Goal: Check status: Check status

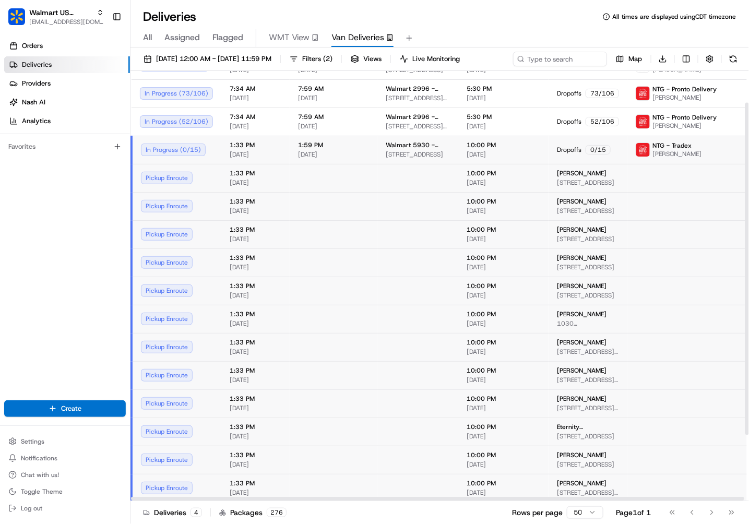
scroll to position [126, 0]
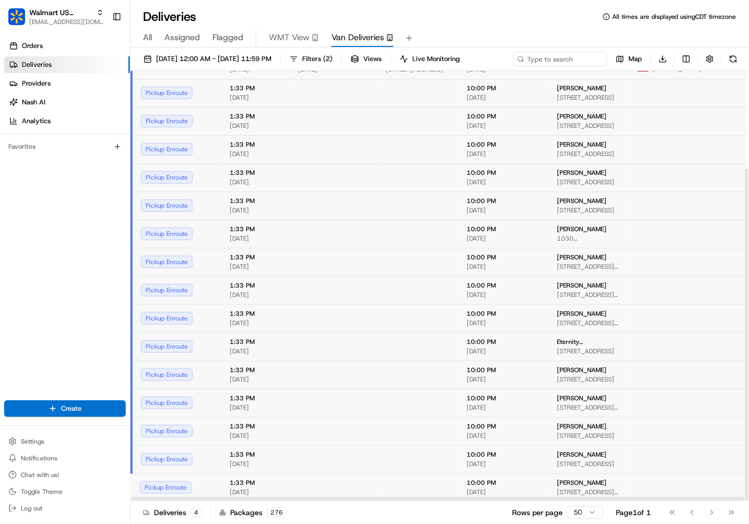
click at [183, 471] on div "Pickup Enroute" at bounding box center [176, 487] width 73 height 13
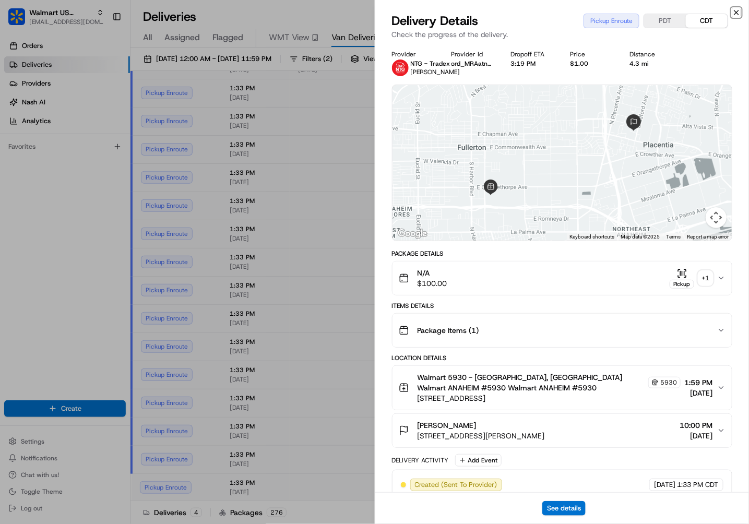
click at [674, 13] on icon "button" at bounding box center [737, 12] width 8 height 8
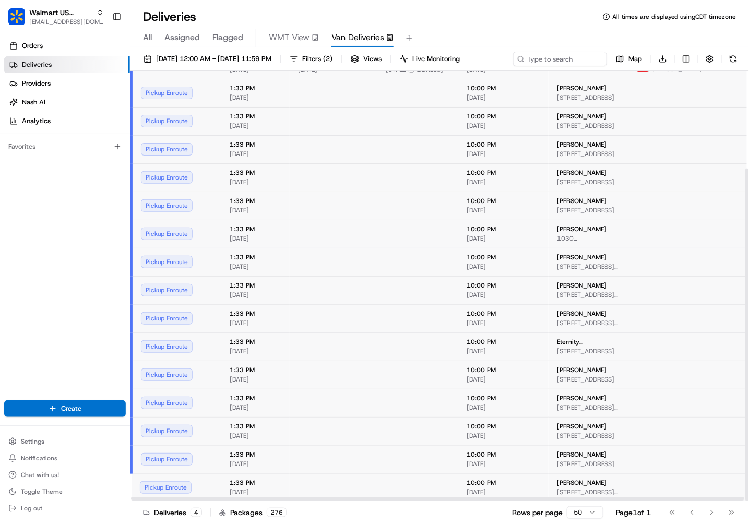
scroll to position [0, 0]
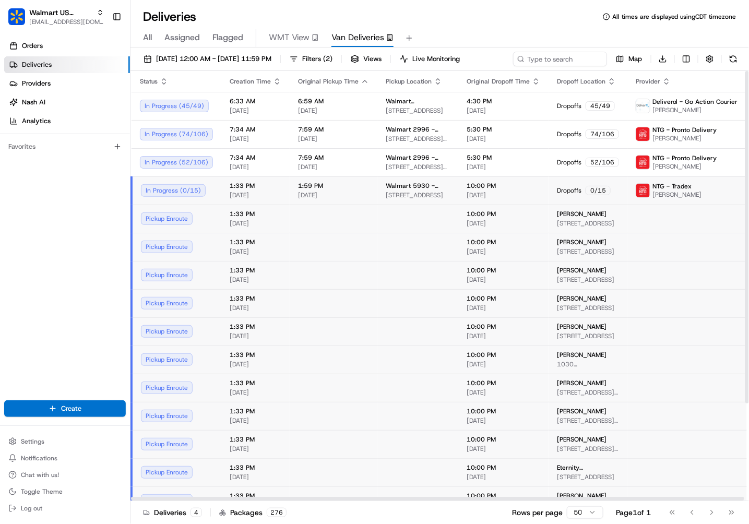
click at [198, 193] on div "In Progress ( 0 / 15 )" at bounding box center [177, 190] width 72 height 13
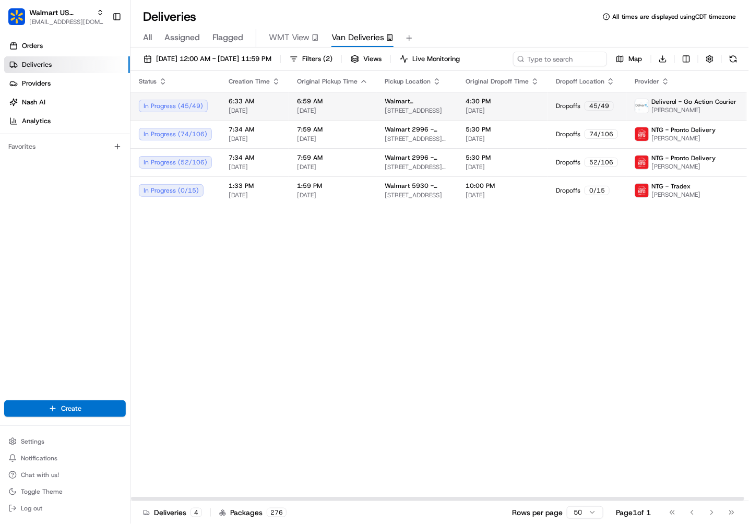
click at [197, 108] on div "In Progress ( 45 / 49 )" at bounding box center [175, 106] width 73 height 13
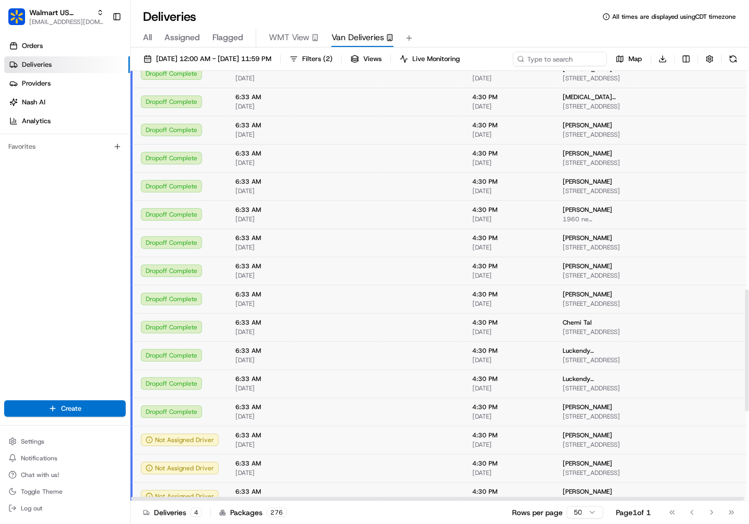
scroll to position [1084, 0]
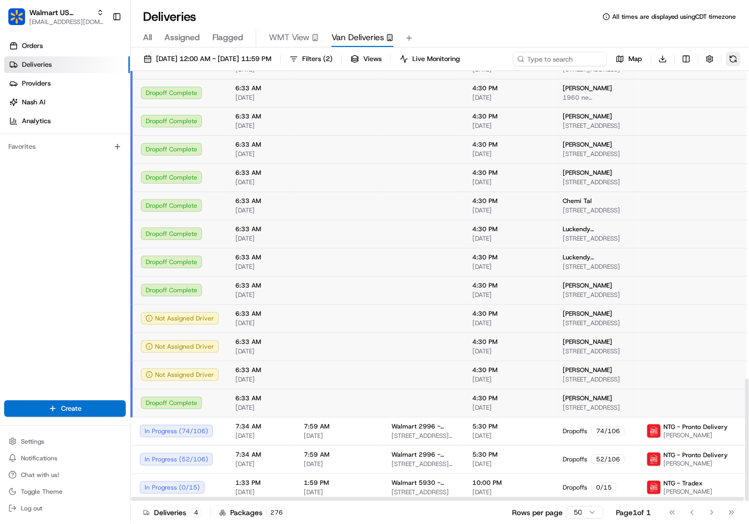
click at [674, 63] on button at bounding box center [733, 59] width 15 height 15
